Goal: Task Accomplishment & Management: Use online tool/utility

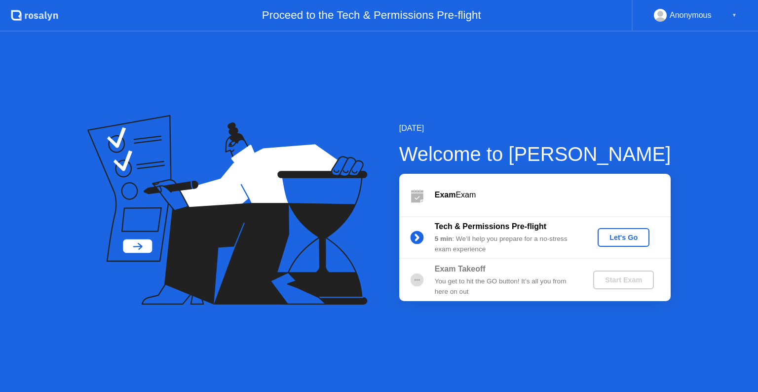
click at [614, 236] on div "Let's Go" at bounding box center [623, 237] width 44 height 8
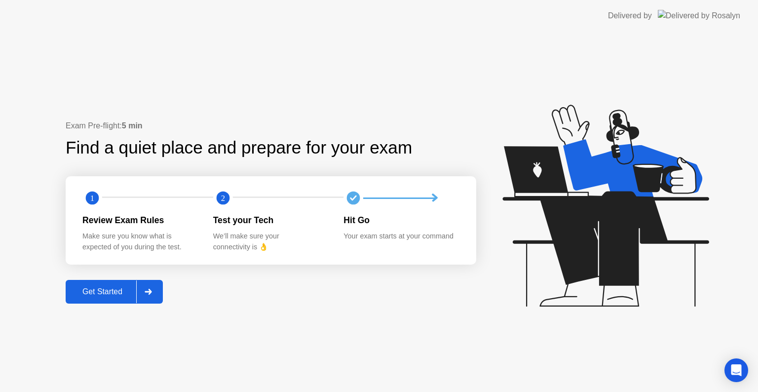
click at [157, 299] on div at bounding box center [148, 291] width 24 height 23
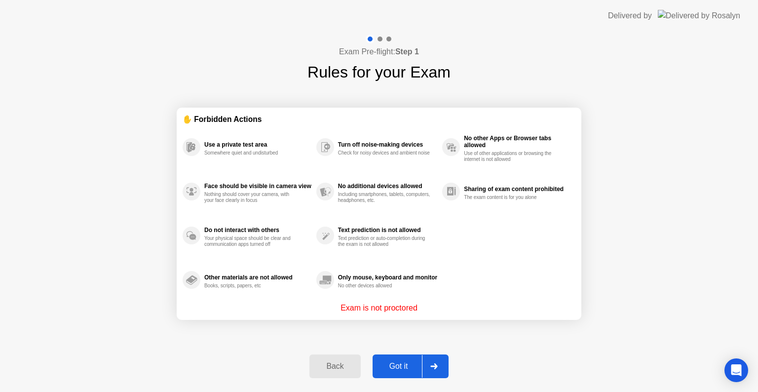
click at [438, 367] on div at bounding box center [434, 366] width 24 height 23
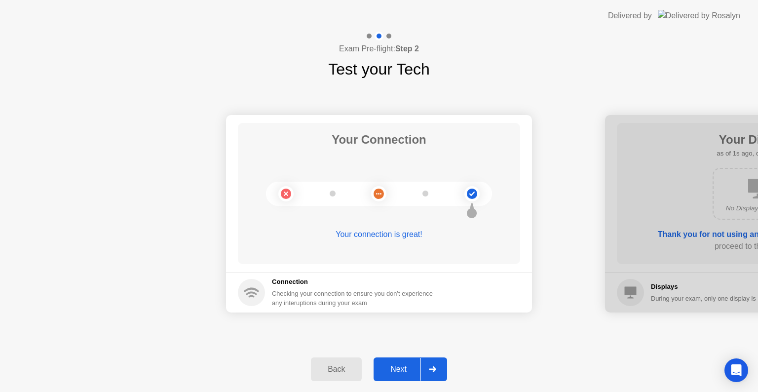
click at [438, 367] on div at bounding box center [432, 369] width 24 height 23
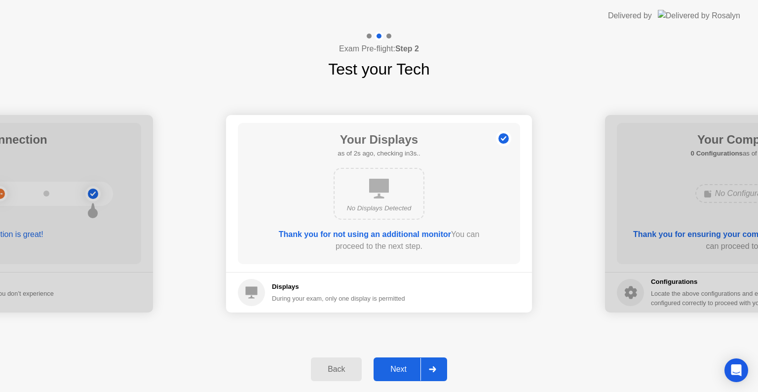
click at [438, 367] on div at bounding box center [432, 369] width 24 height 23
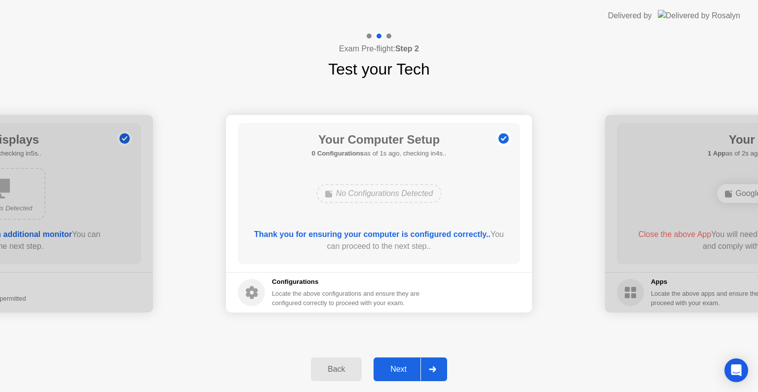
click at [438, 367] on div at bounding box center [432, 369] width 24 height 23
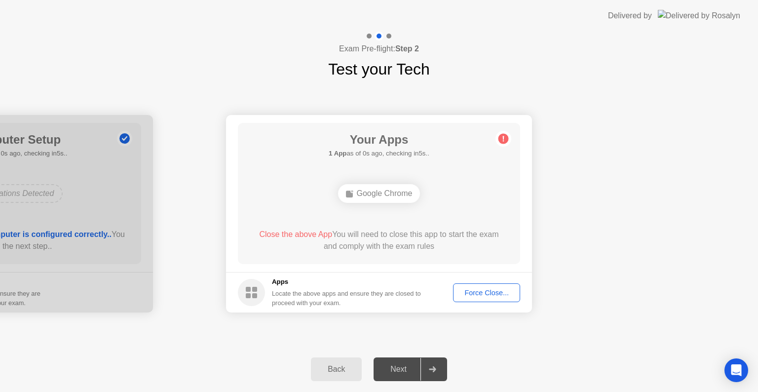
click at [486, 296] on div "Force Close..." at bounding box center [486, 293] width 60 height 8
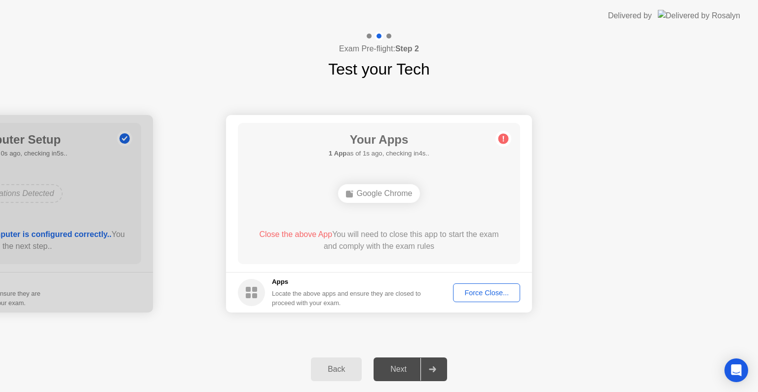
click at [479, 290] on div "Force Close..." at bounding box center [486, 293] width 60 height 8
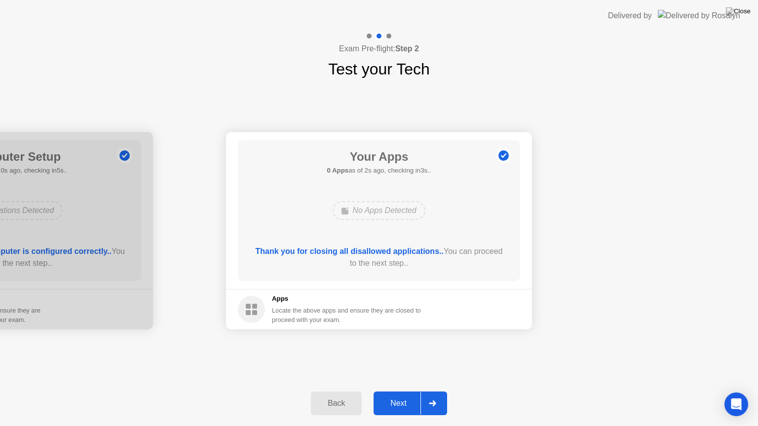
click at [434, 391] on icon at bounding box center [432, 404] width 7 height 6
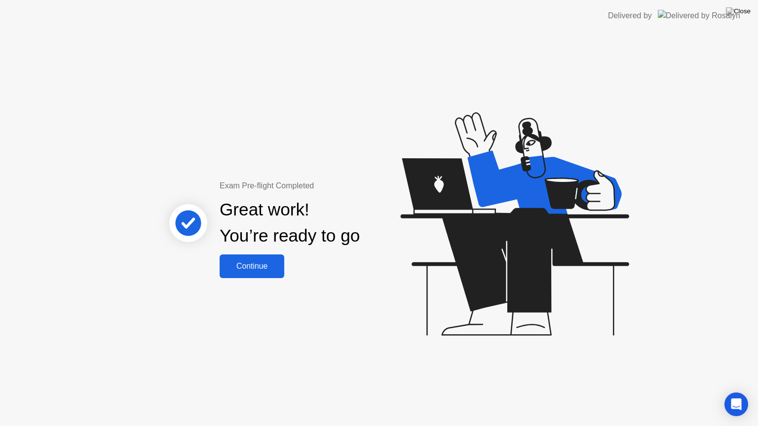
click at [256, 271] on div "Continue" at bounding box center [251, 266] width 59 height 9
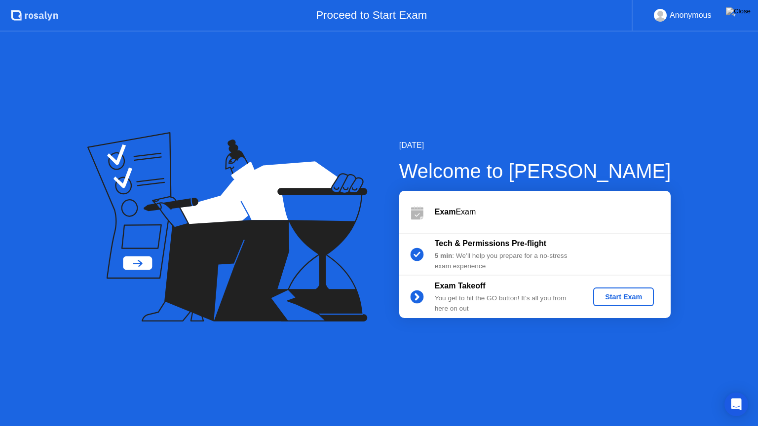
click at [615, 294] on div "Start Exam" at bounding box center [623, 297] width 53 height 8
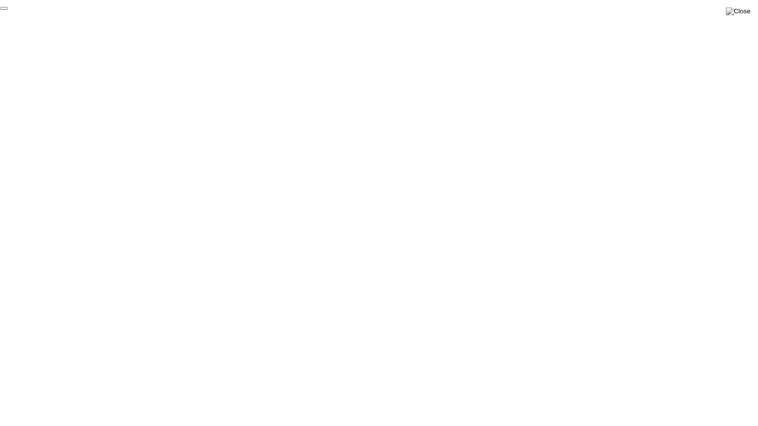
click at [8, 10] on button "End Proctoring Session" at bounding box center [4, 8] width 8 height 3
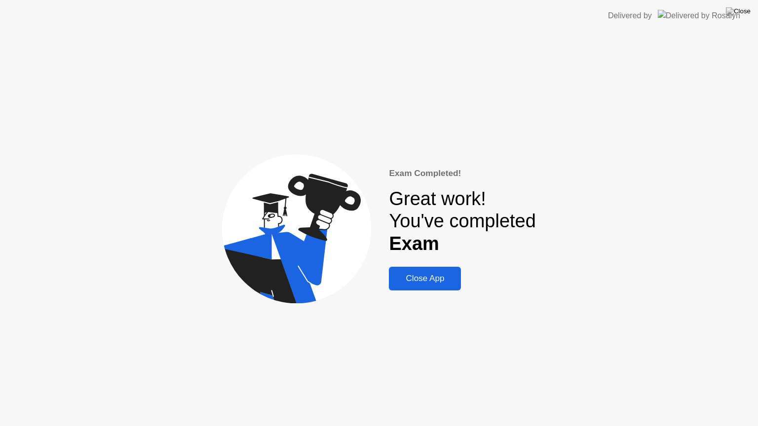
click at [438, 280] on div "Close App" at bounding box center [425, 279] width 66 height 10
